Goal: Submit feedback/report problem: Submit feedback/report problem

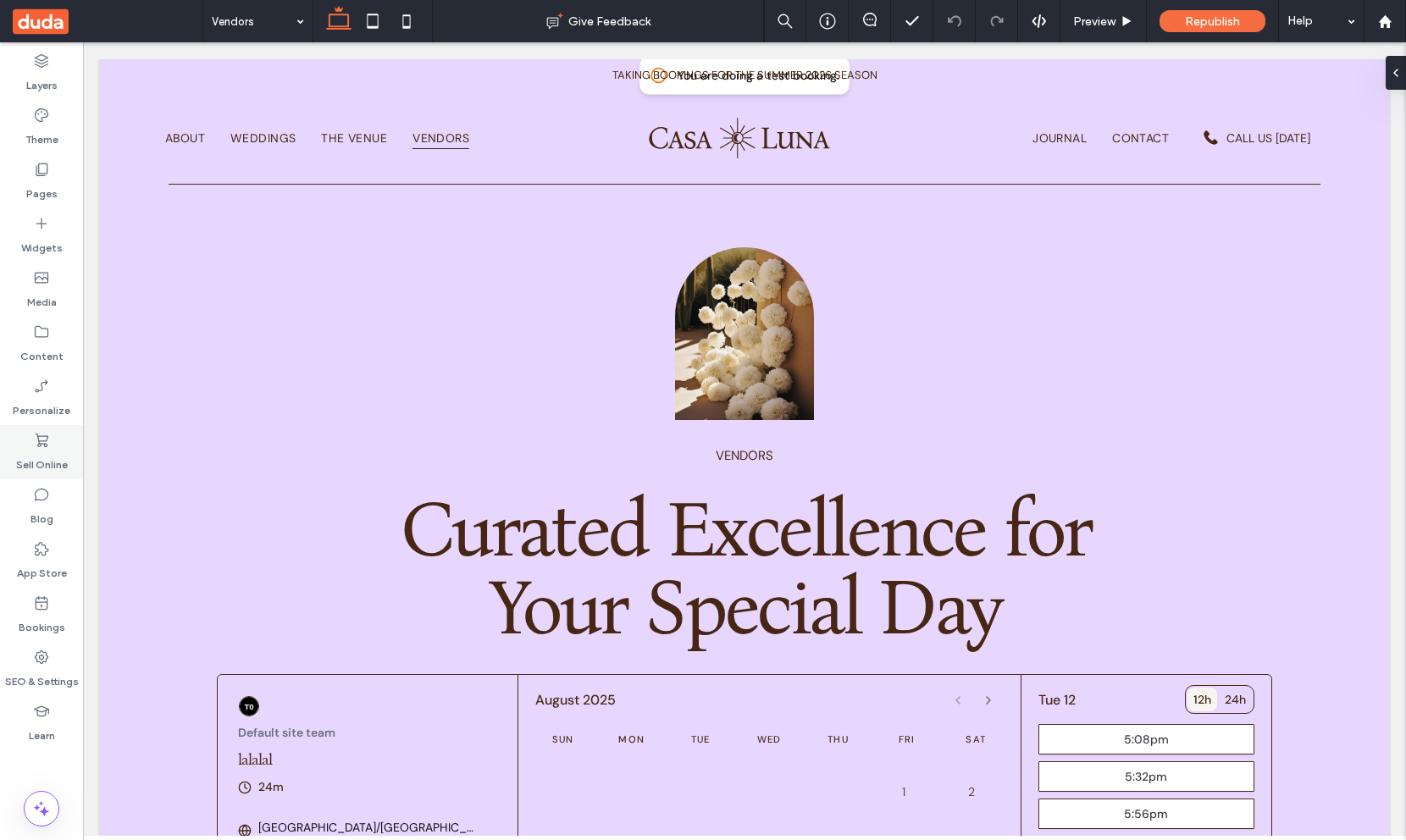
click at [44, 438] on icon at bounding box center [42, 440] width 17 height 17
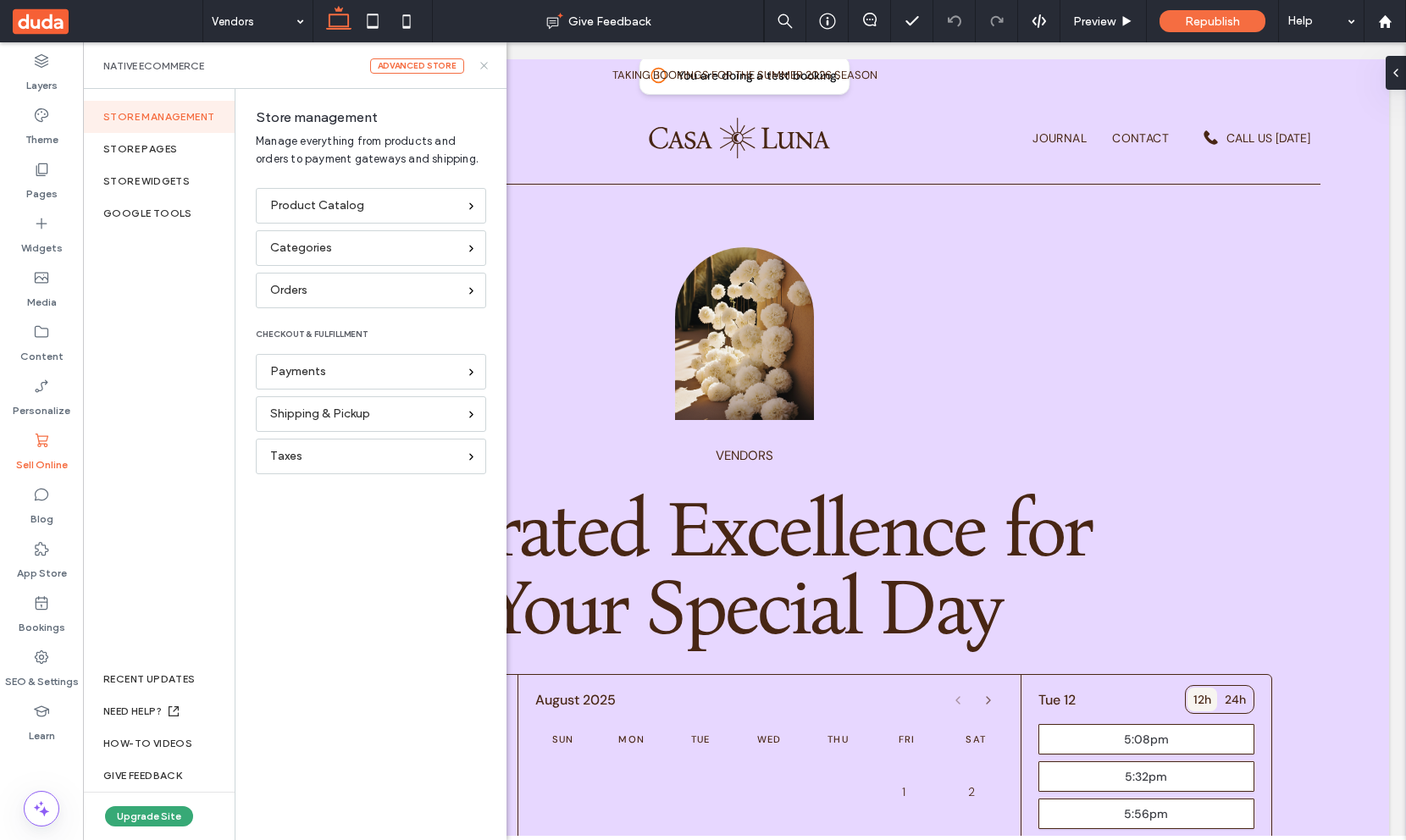
click at [485, 67] on icon at bounding box center [484, 65] width 13 height 13
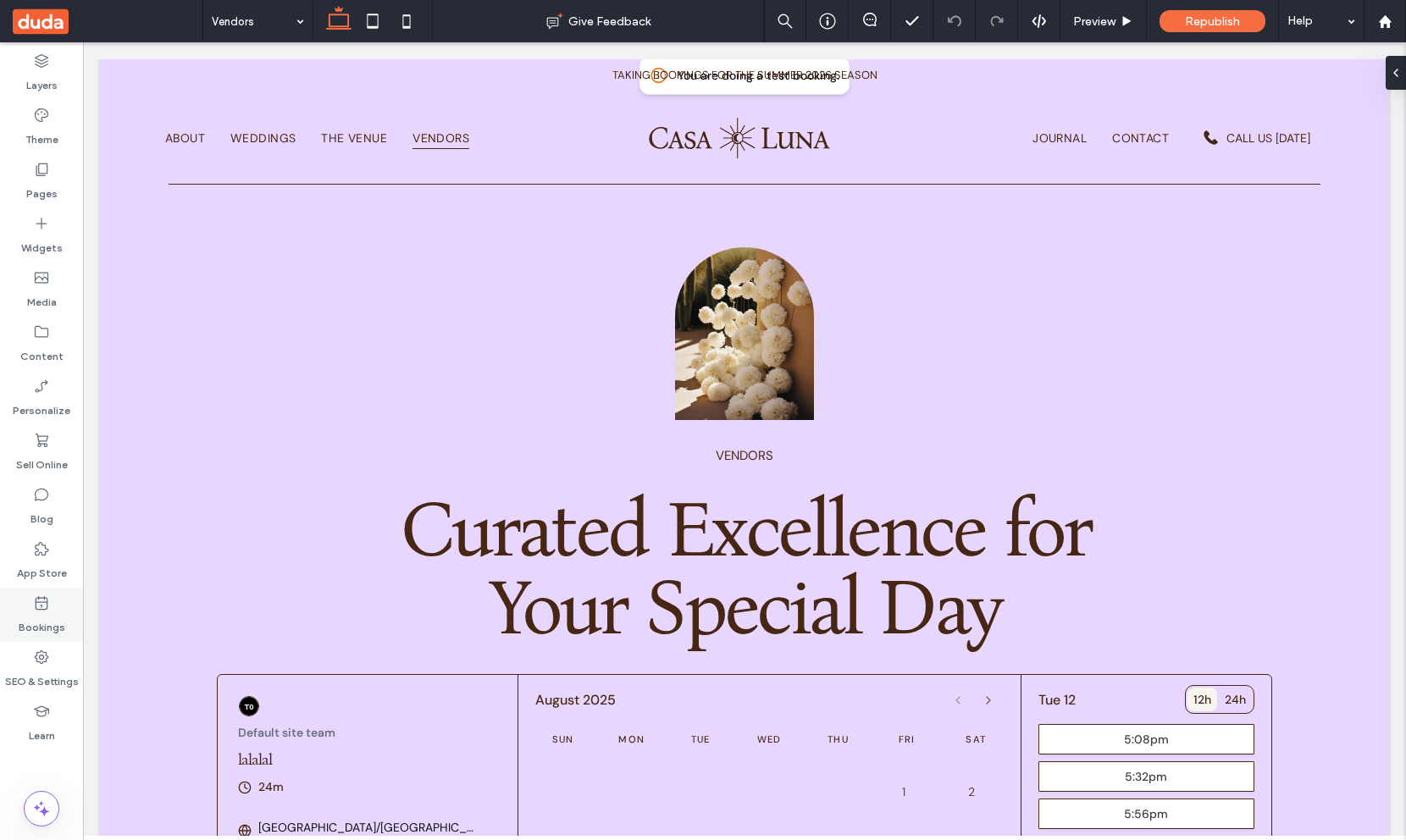
click at [47, 603] on use at bounding box center [42, 603] width 13 height 14
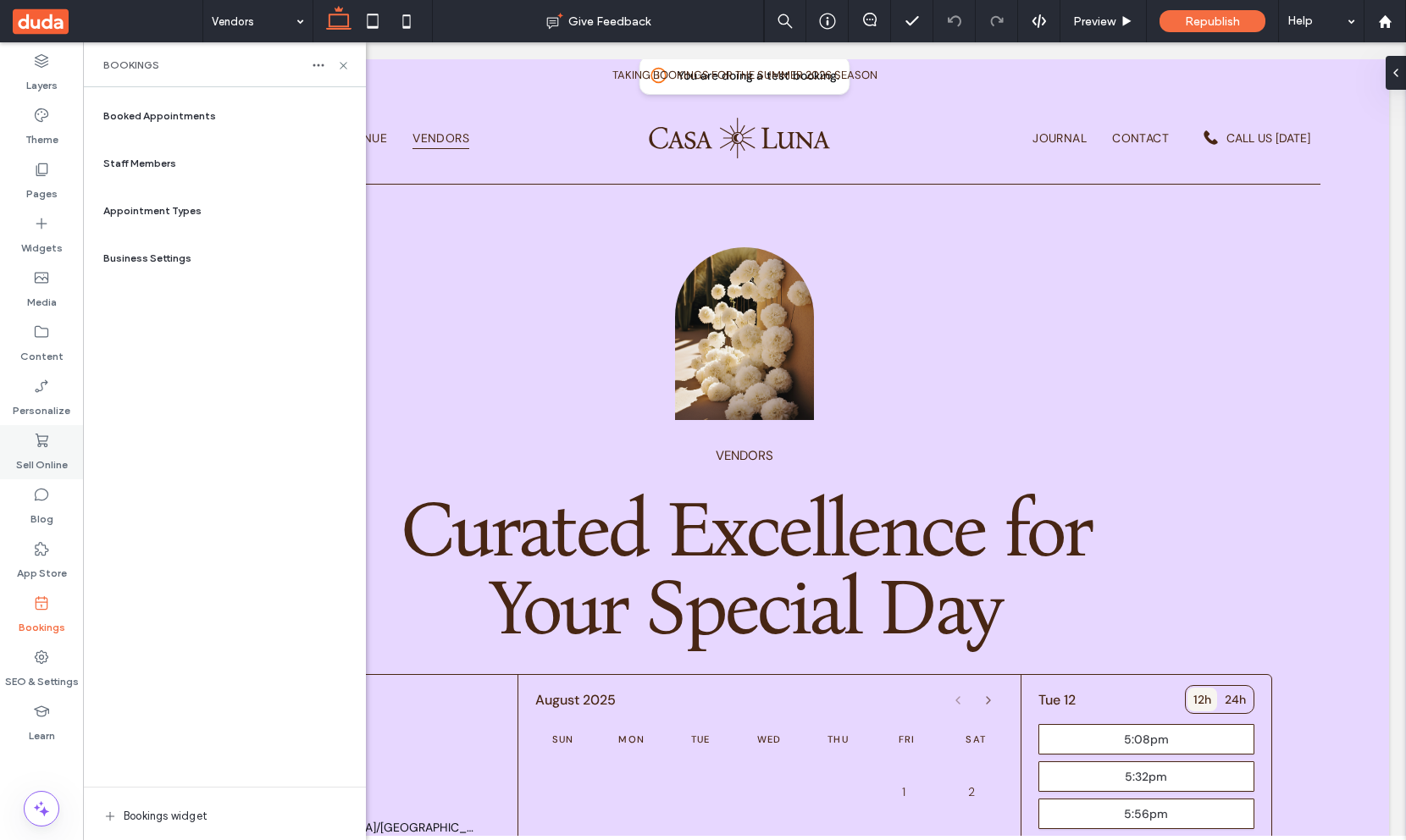
click at [44, 466] on label "Sell Online" at bounding box center [42, 461] width 51 height 24
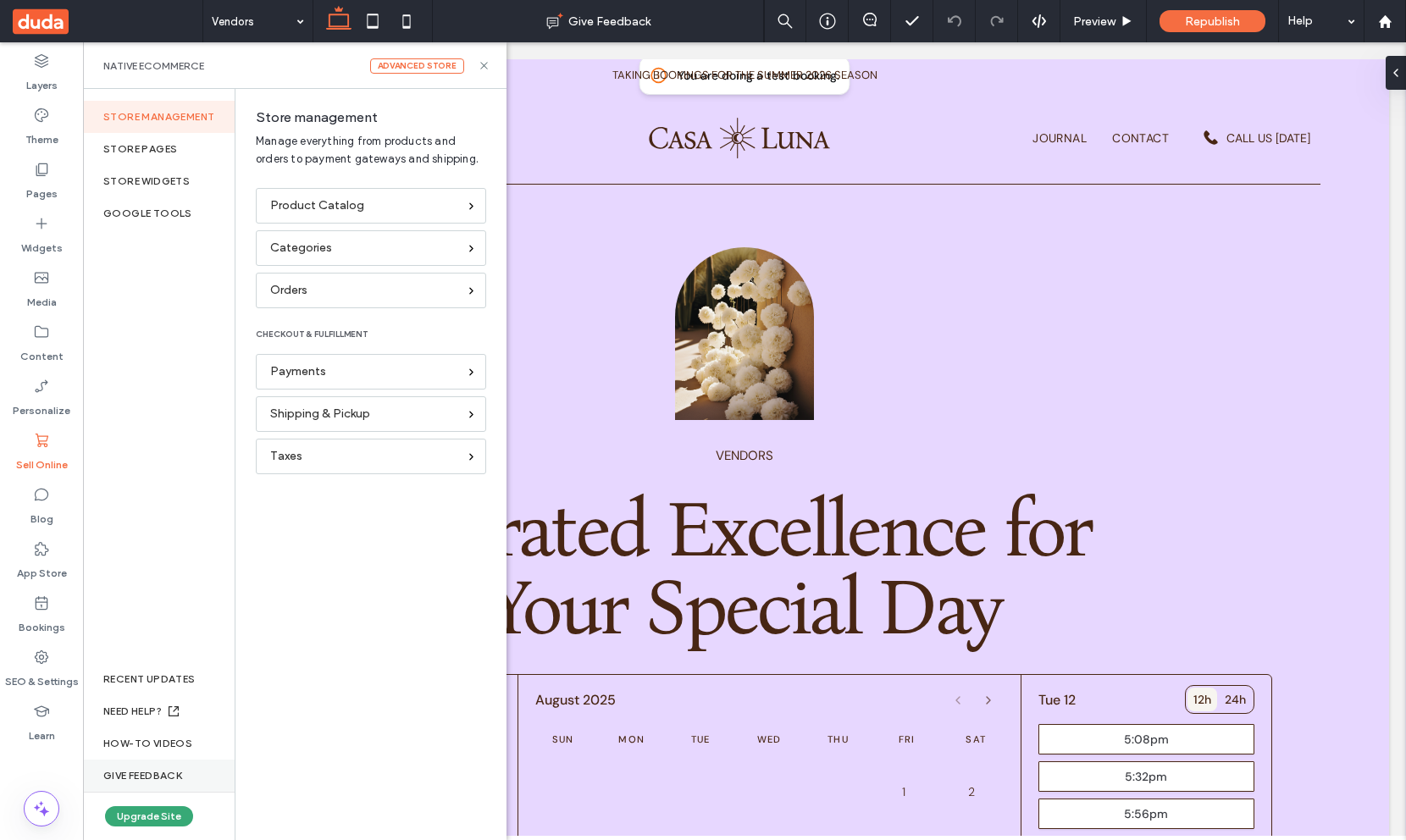
click at [163, 778] on div "GIVE FEEDBACK" at bounding box center [158, 776] width 151 height 32
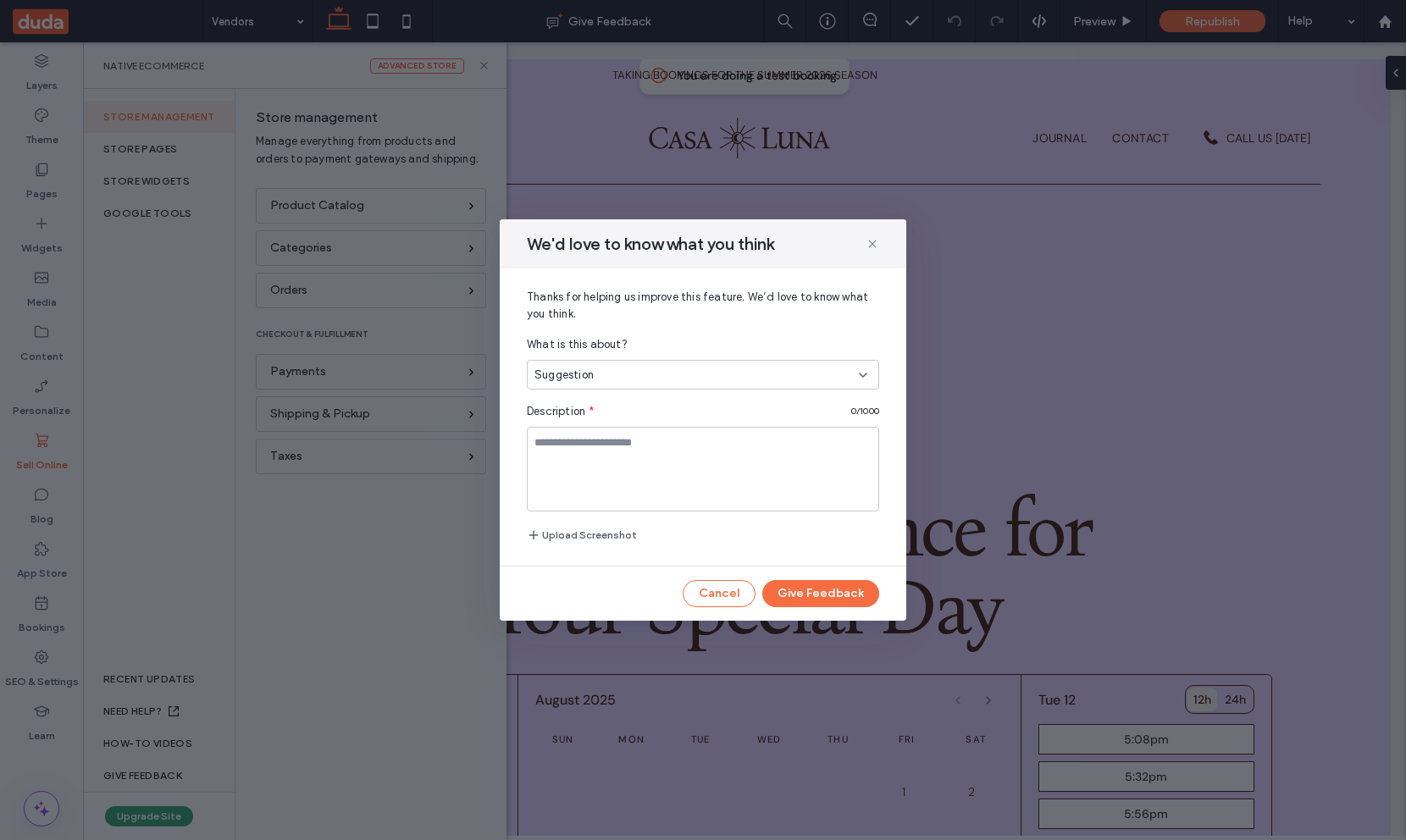
click at [847, 372] on div "Suggestion" at bounding box center [697, 375] width 325 height 17
click at [669, 547] on div "Thanks for helping us improve this feature. We’d love to know what you think. W…" at bounding box center [703, 417] width 407 height 297
click at [801, 379] on div "Suggestion" at bounding box center [697, 375] width 325 height 17
click at [774, 435] on div "Question" at bounding box center [703, 434] width 350 height 30
click at [785, 372] on div "Question" at bounding box center [697, 375] width 325 height 17
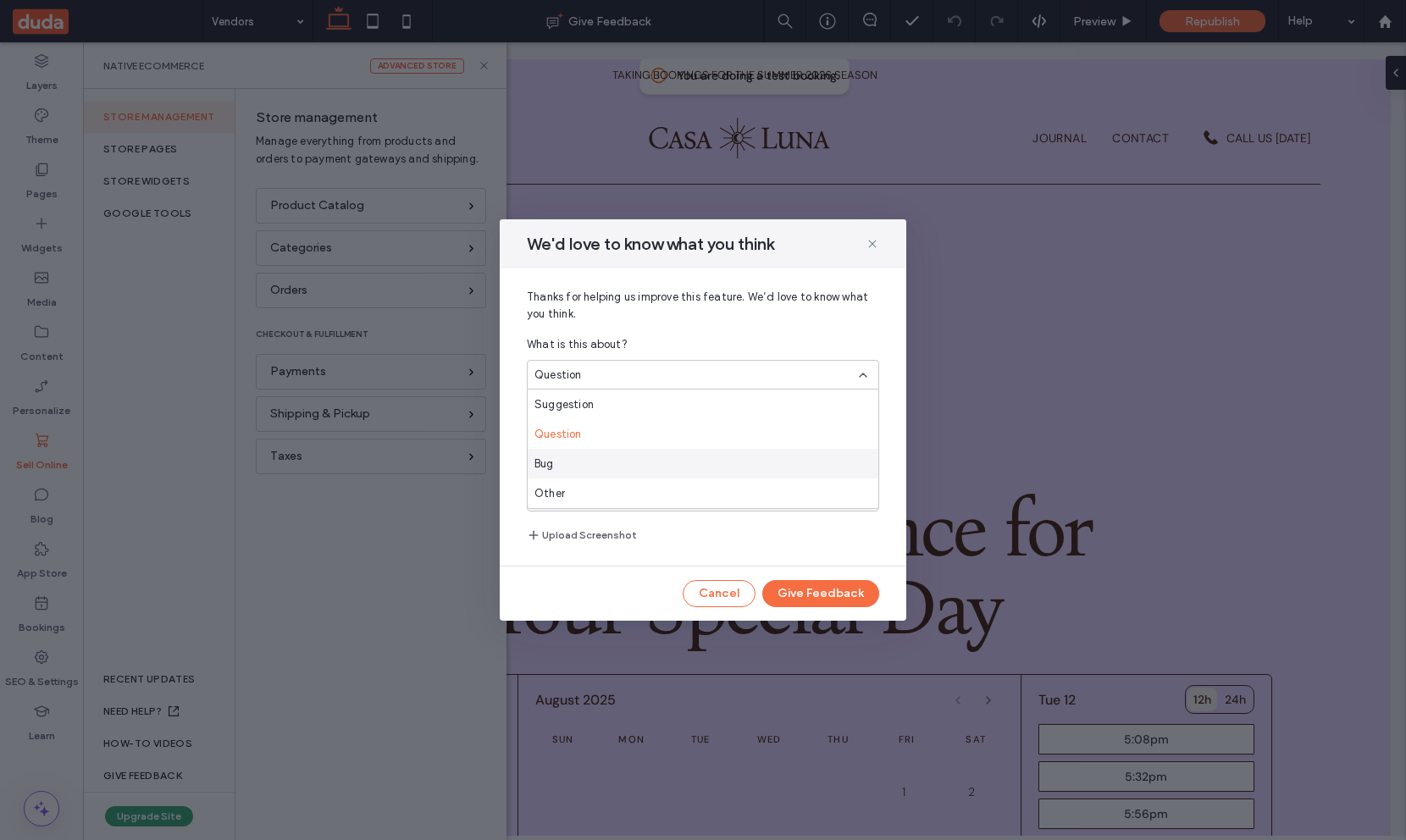
click at [743, 449] on div "Bug" at bounding box center [703, 463] width 350 height 30
click at [756, 382] on div "Bug" at bounding box center [697, 375] width 325 height 17
click at [701, 485] on div "Other" at bounding box center [703, 493] width 350 height 30
click at [873, 249] on icon at bounding box center [873, 244] width 14 height 14
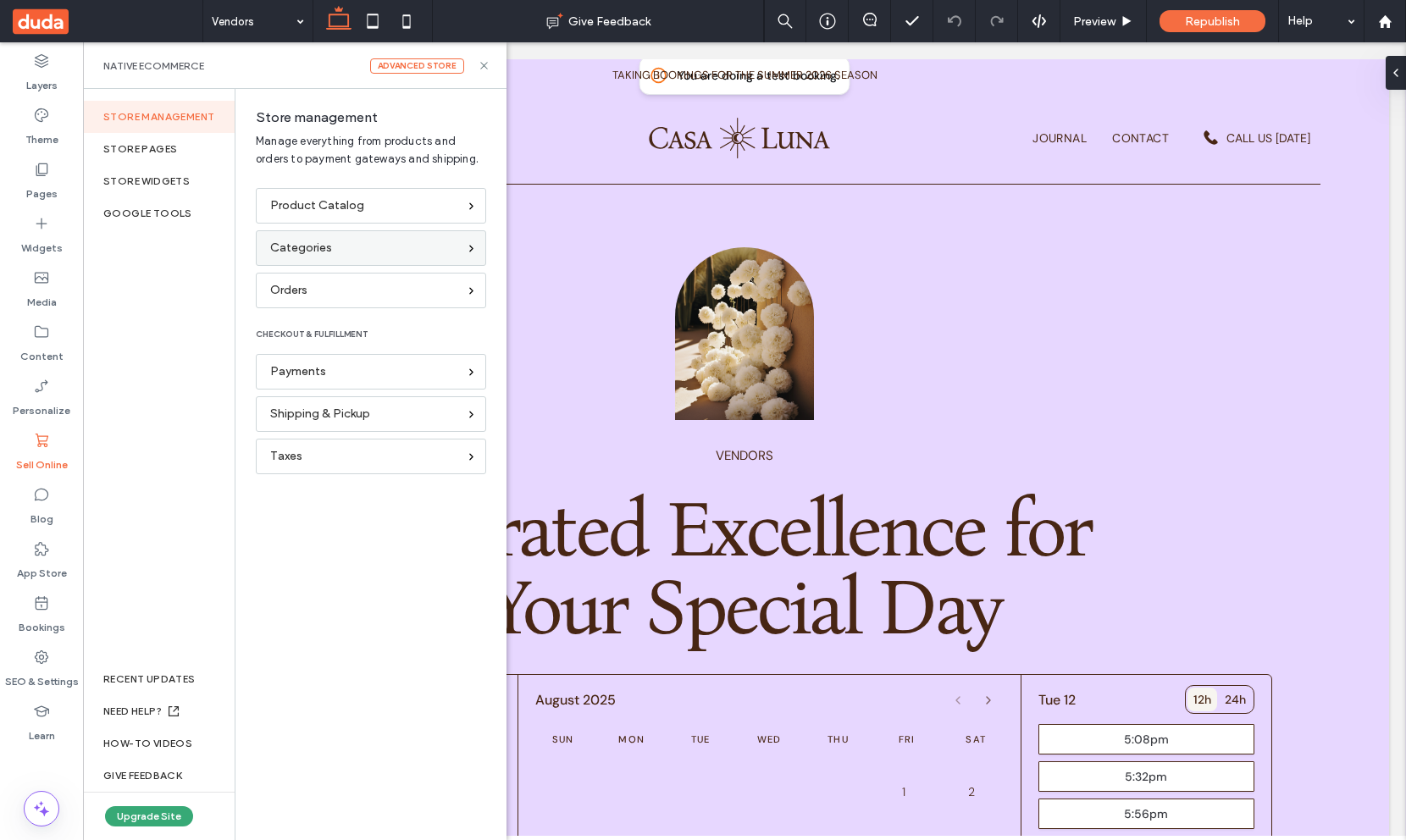
click at [327, 246] on span "Categories" at bounding box center [301, 248] width 62 height 19
